Goal: Information Seeking & Learning: Learn about a topic

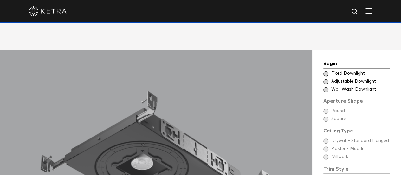
scroll to position [444, 0]
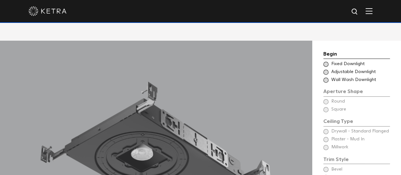
click at [324, 69] on span at bounding box center [325, 71] width 5 height 5
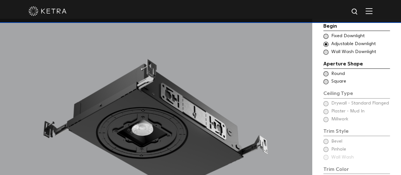
scroll to position [475, 0]
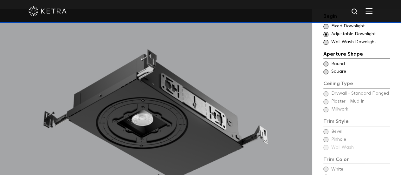
click at [325, 69] on span at bounding box center [325, 71] width 5 height 5
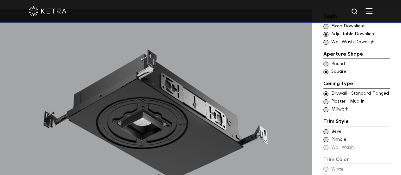
click at [325, 61] on span at bounding box center [325, 63] width 5 height 5
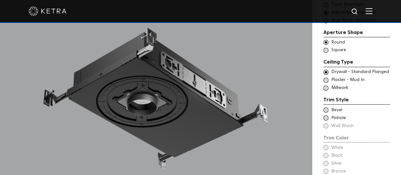
scroll to position [507, 0]
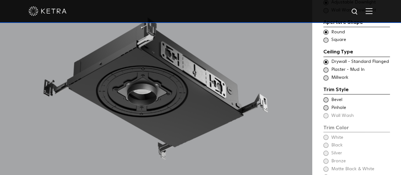
click at [325, 67] on span at bounding box center [325, 69] width 5 height 5
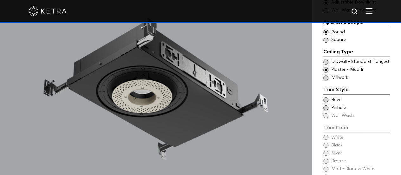
click at [326, 75] on span at bounding box center [325, 77] width 5 height 5
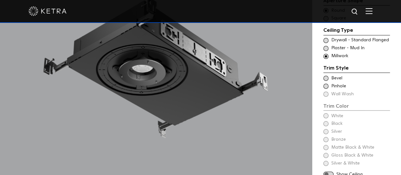
scroll to position [539, 0]
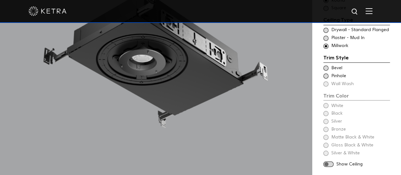
click at [325, 65] on span at bounding box center [325, 67] width 5 height 5
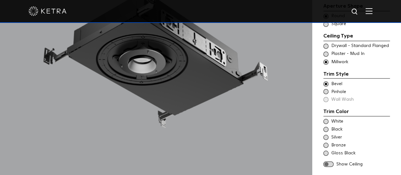
drag, startPoint x: 325, startPoint y: 81, endPoint x: 345, endPoint y: 82, distance: 20.0
click at [326, 89] on span at bounding box center [325, 91] width 5 height 5
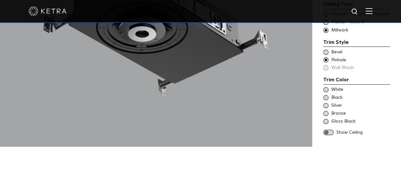
scroll to position [475, 0]
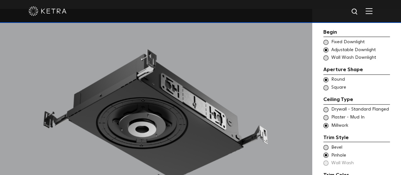
click at [324, 145] on span at bounding box center [325, 147] width 5 height 5
click at [326, 107] on span at bounding box center [325, 109] width 5 height 5
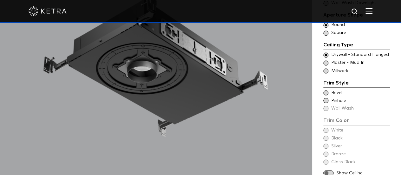
scroll to position [539, 0]
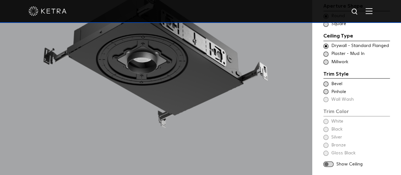
click at [329, 161] on span at bounding box center [328, 163] width 10 height 5
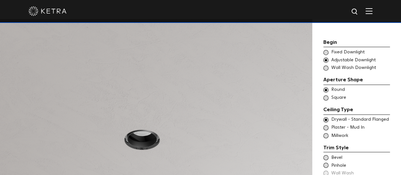
scroll to position [475, 0]
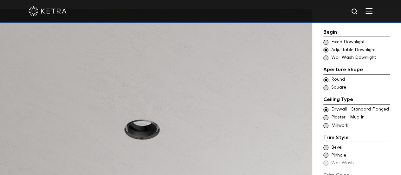
click at [323, 114] on div "Trim Style - Round - Flangeless Wall Wash - Round - Flangeless - Disabled Plast…" at bounding box center [356, 117] width 67 height 6
drag, startPoint x: 327, startPoint y: 115, endPoint x: 335, endPoint y: 116, distance: 8.2
click at [327, 123] on span at bounding box center [325, 125] width 5 height 5
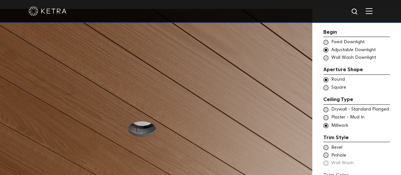
click at [330, 114] on div "Trim Style - Round - Flangeless Wall Wash - Round - Flangeless - Disabled Plast…" at bounding box center [356, 117] width 67 height 6
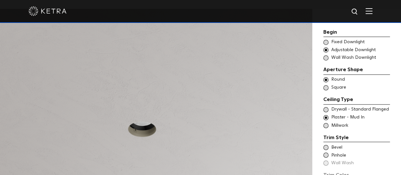
click at [327, 107] on span at bounding box center [325, 109] width 5 height 5
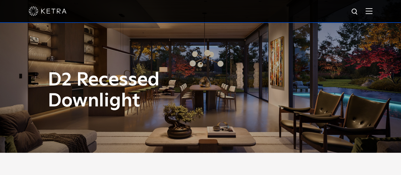
scroll to position [0, 0]
